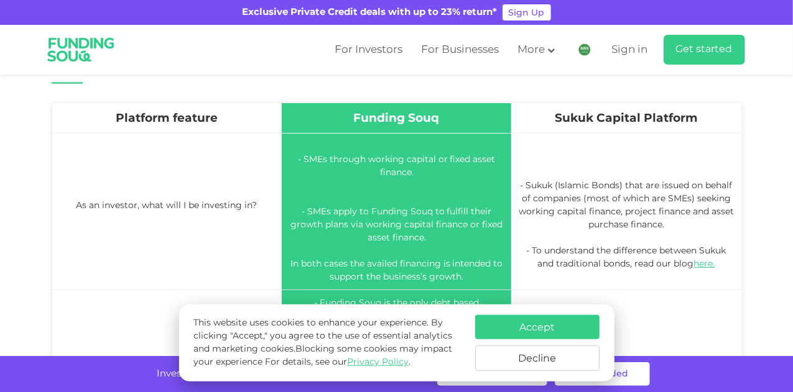
scroll to position [445, 0]
click at [562, 333] on button "Accept" at bounding box center [537, 327] width 124 height 24
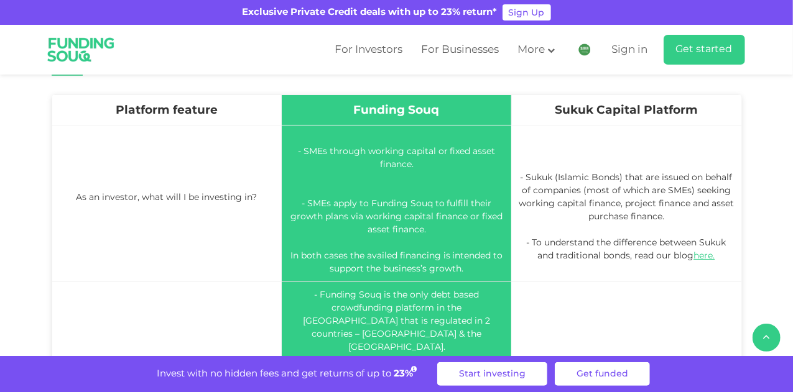
scroll to position [453, 0]
click at [708, 256] on link "here." at bounding box center [703, 254] width 21 height 11
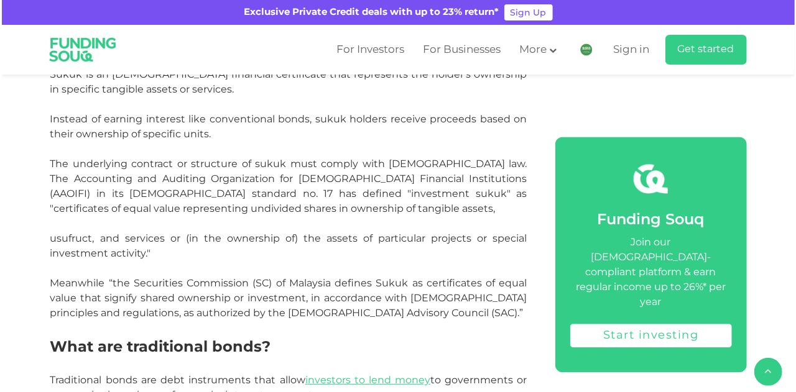
scroll to position [1259, 0]
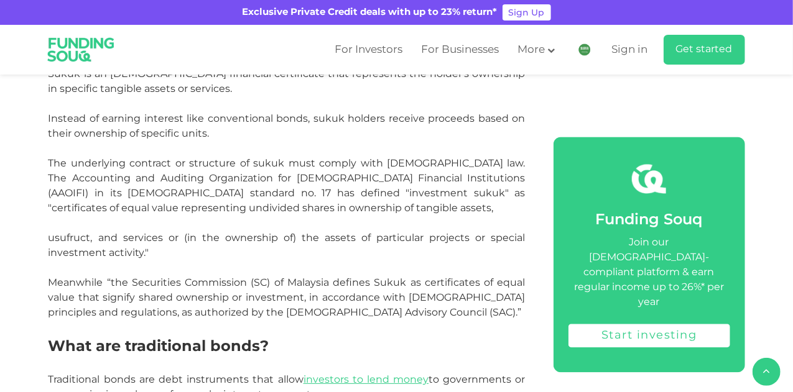
click at [589, 46] on img at bounding box center [584, 50] width 12 height 12
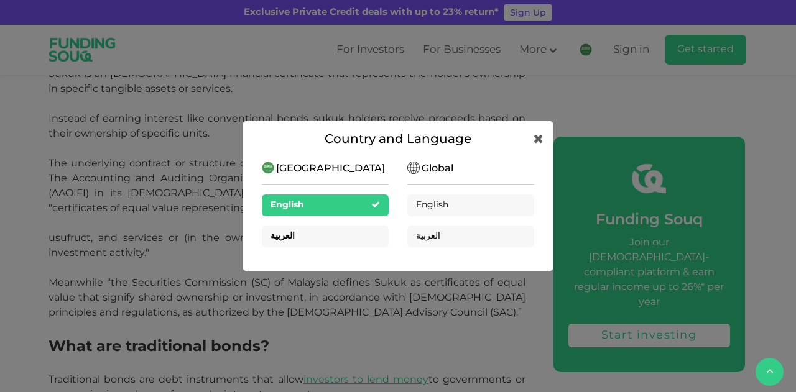
click at [349, 238] on div "العربية" at bounding box center [325, 237] width 127 height 22
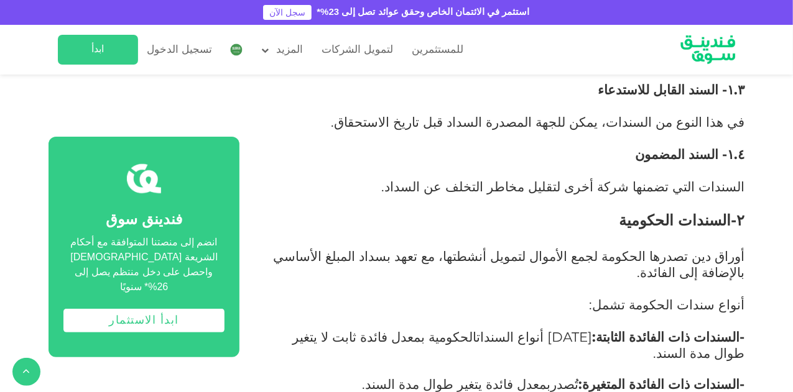
scroll to position [2416, 0]
